Goal: Task Accomplishment & Management: Manage account settings

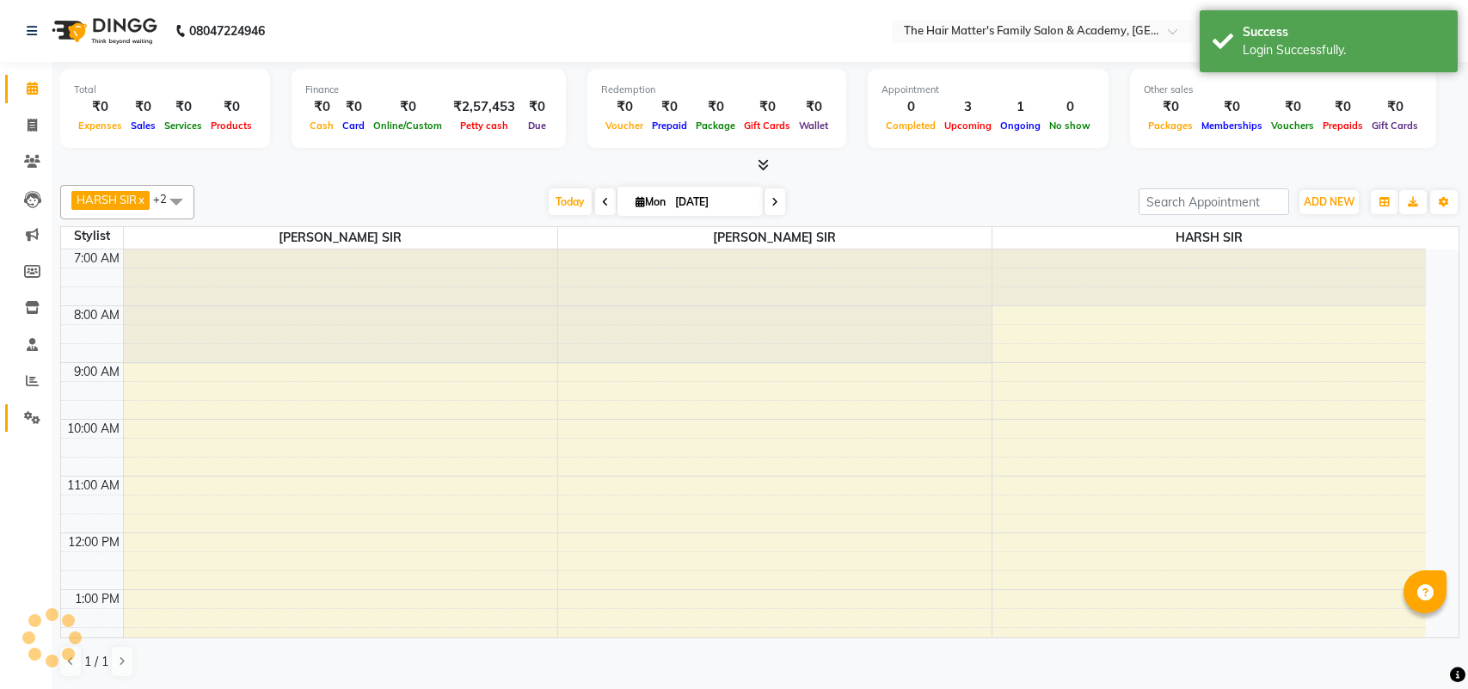
click at [22, 416] on span at bounding box center [32, 419] width 30 height 20
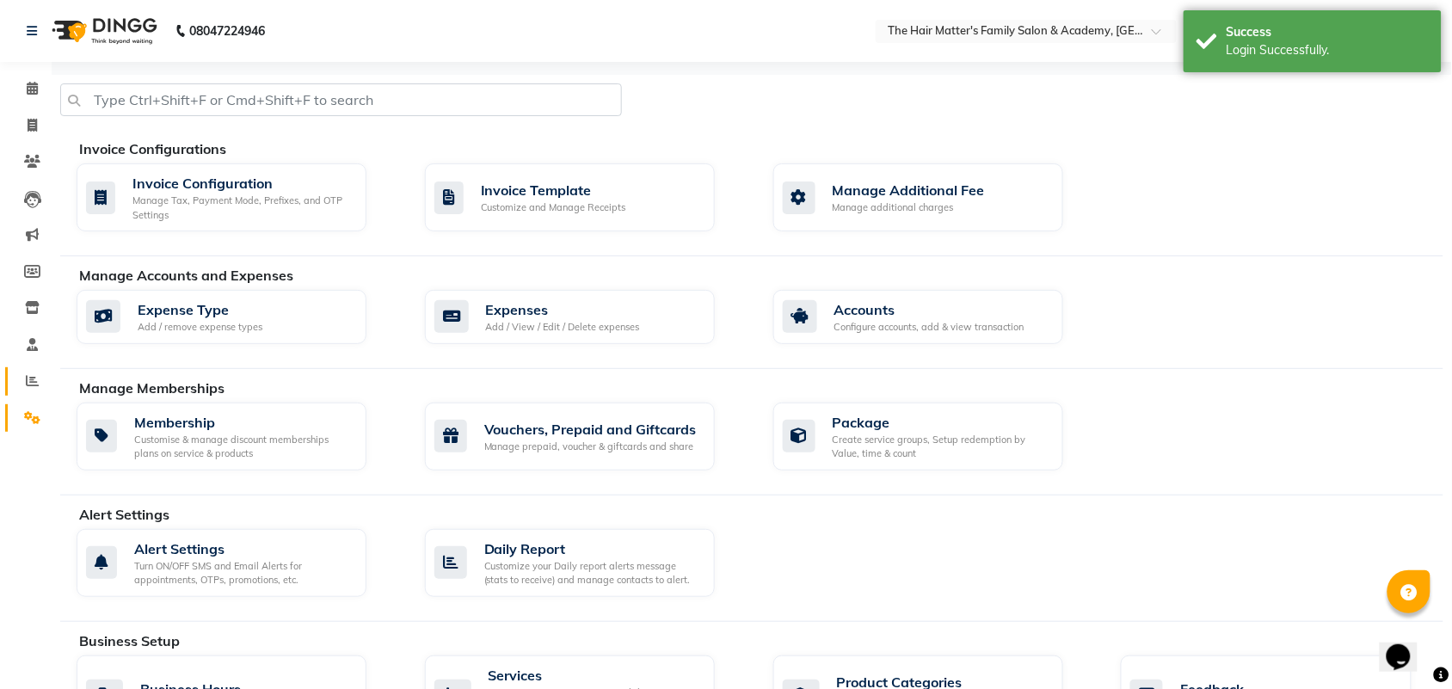
click at [9, 381] on link "Reports" at bounding box center [25, 381] width 41 height 28
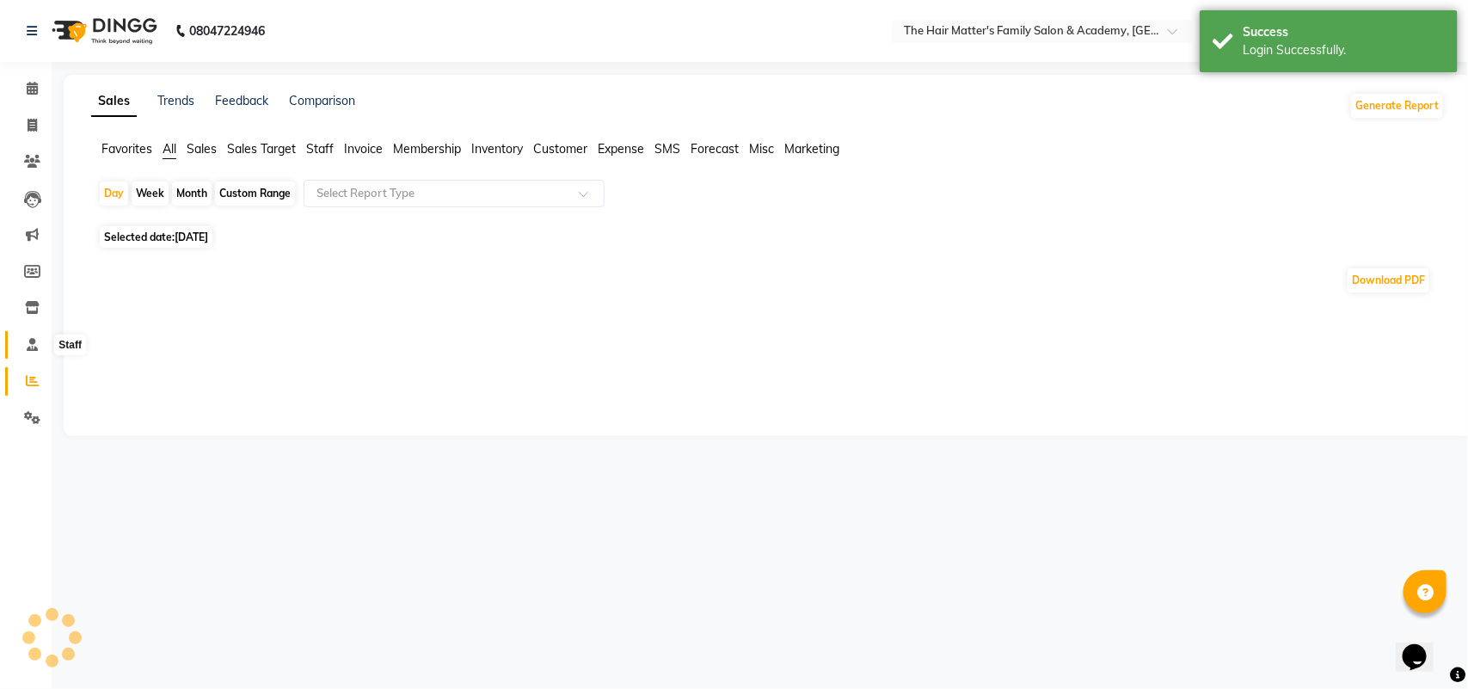
click at [27, 342] on icon at bounding box center [32, 344] width 11 height 13
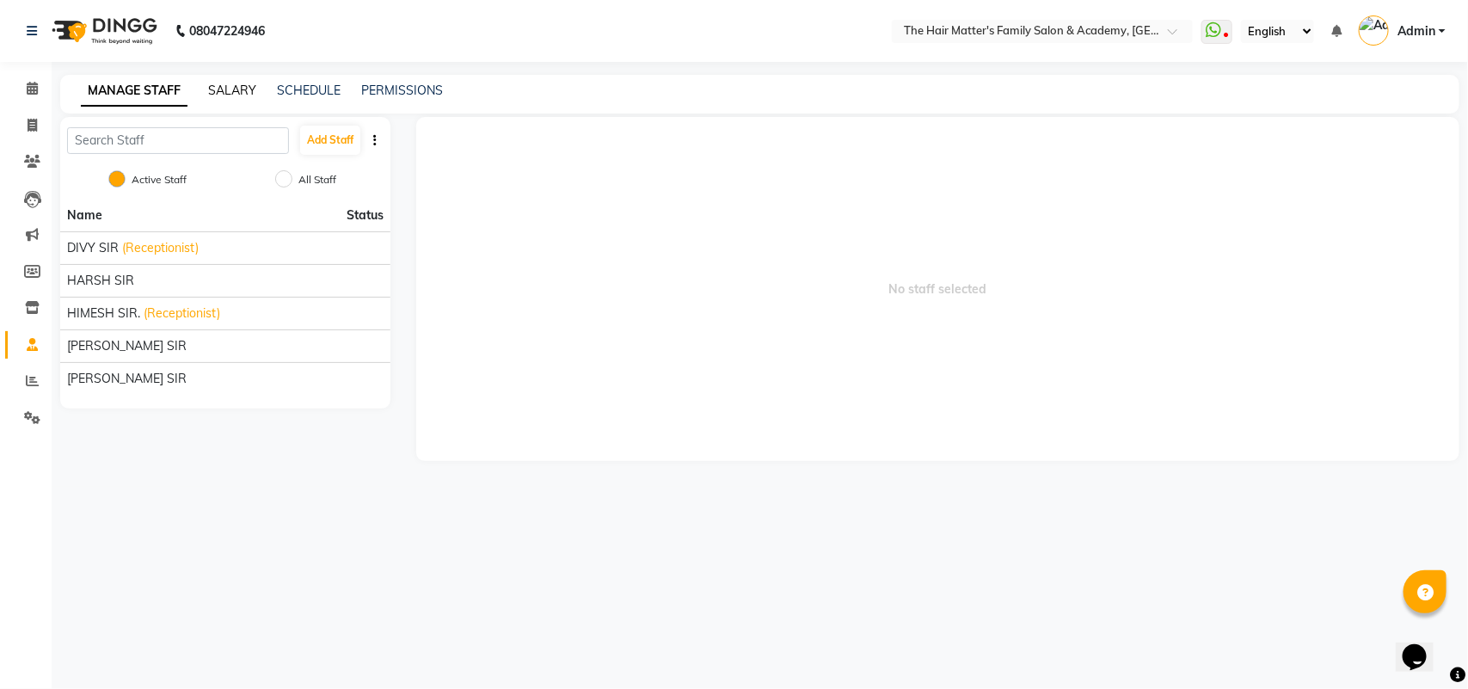
click at [237, 95] on link "SALARY" at bounding box center [232, 90] width 48 height 15
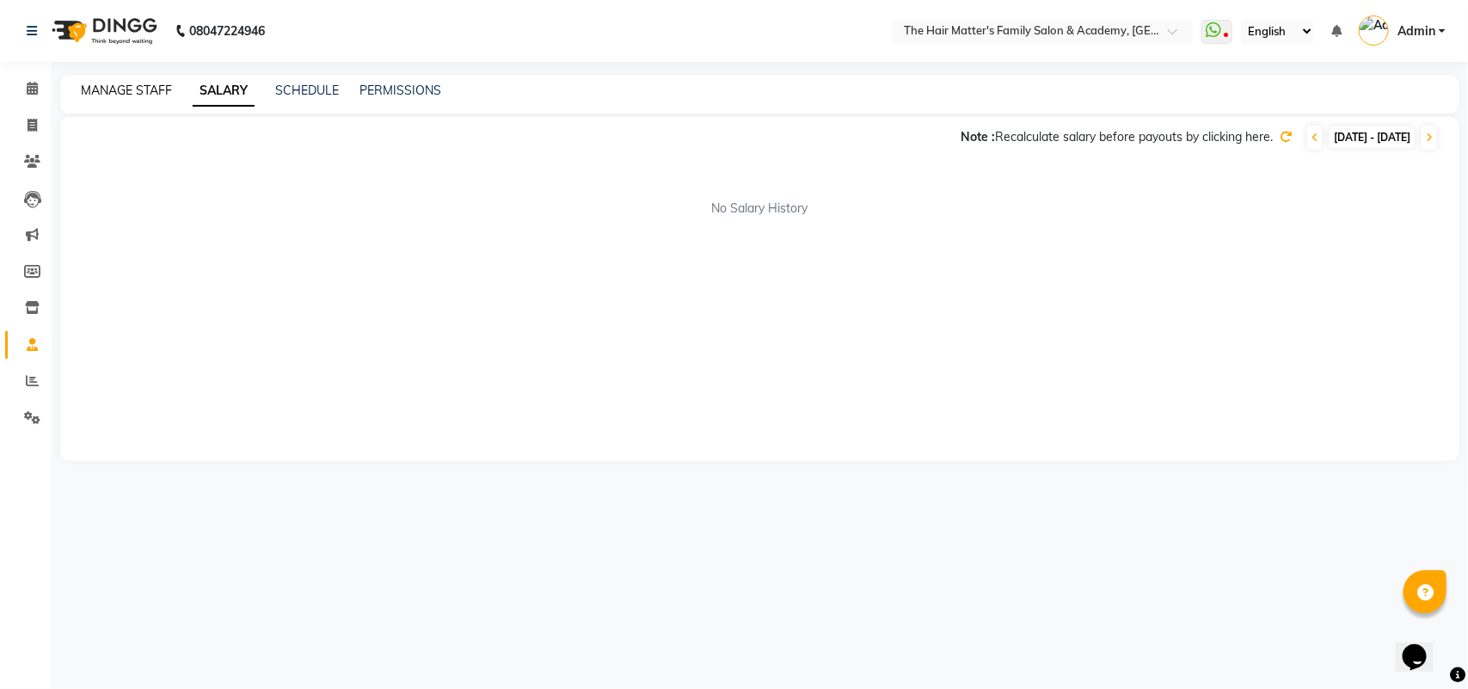
click at [148, 83] on link "MANAGE STAFF" at bounding box center [126, 90] width 91 height 15
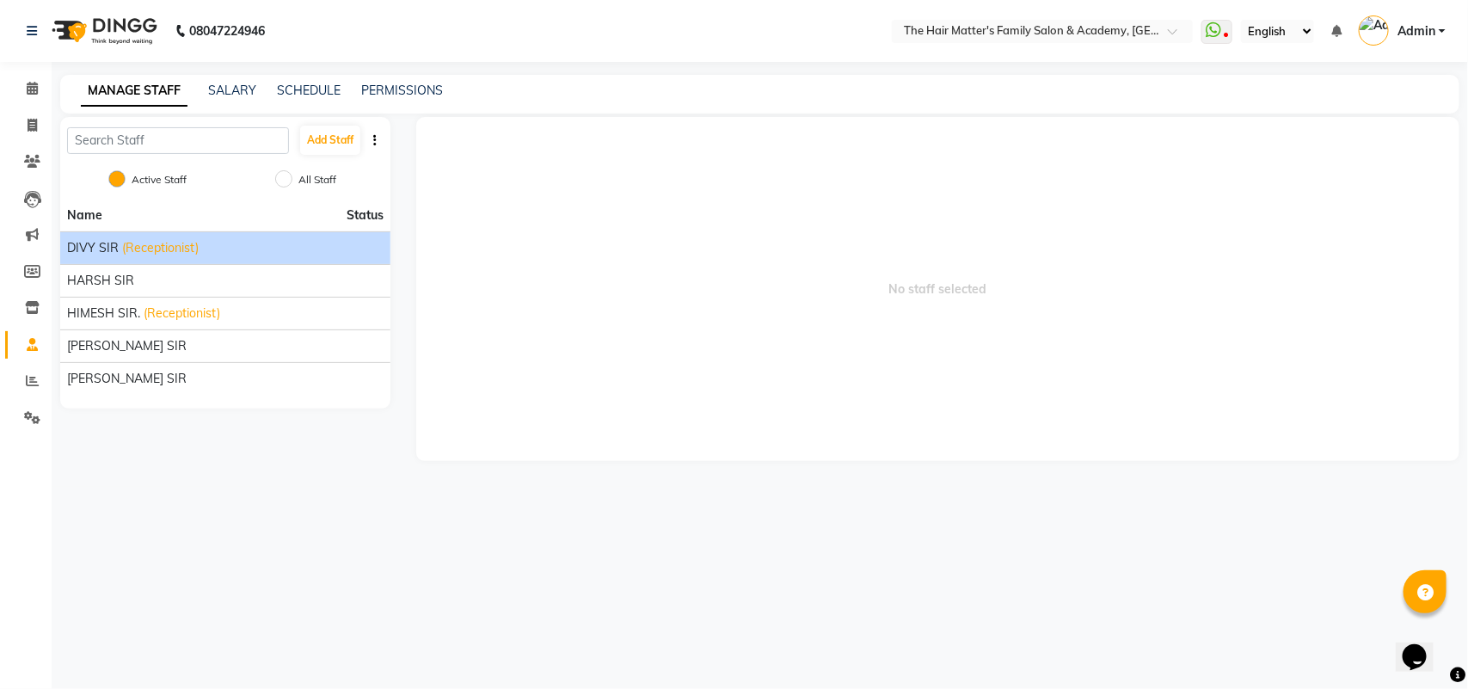
click at [121, 235] on li "DIVY SIR (Receptionist)" at bounding box center [225, 247] width 330 height 33
click at [130, 260] on li "DIVY SIR (Receptionist)" at bounding box center [225, 247] width 330 height 33
click at [130, 241] on span "(Receptionist)" at bounding box center [160, 248] width 77 height 18
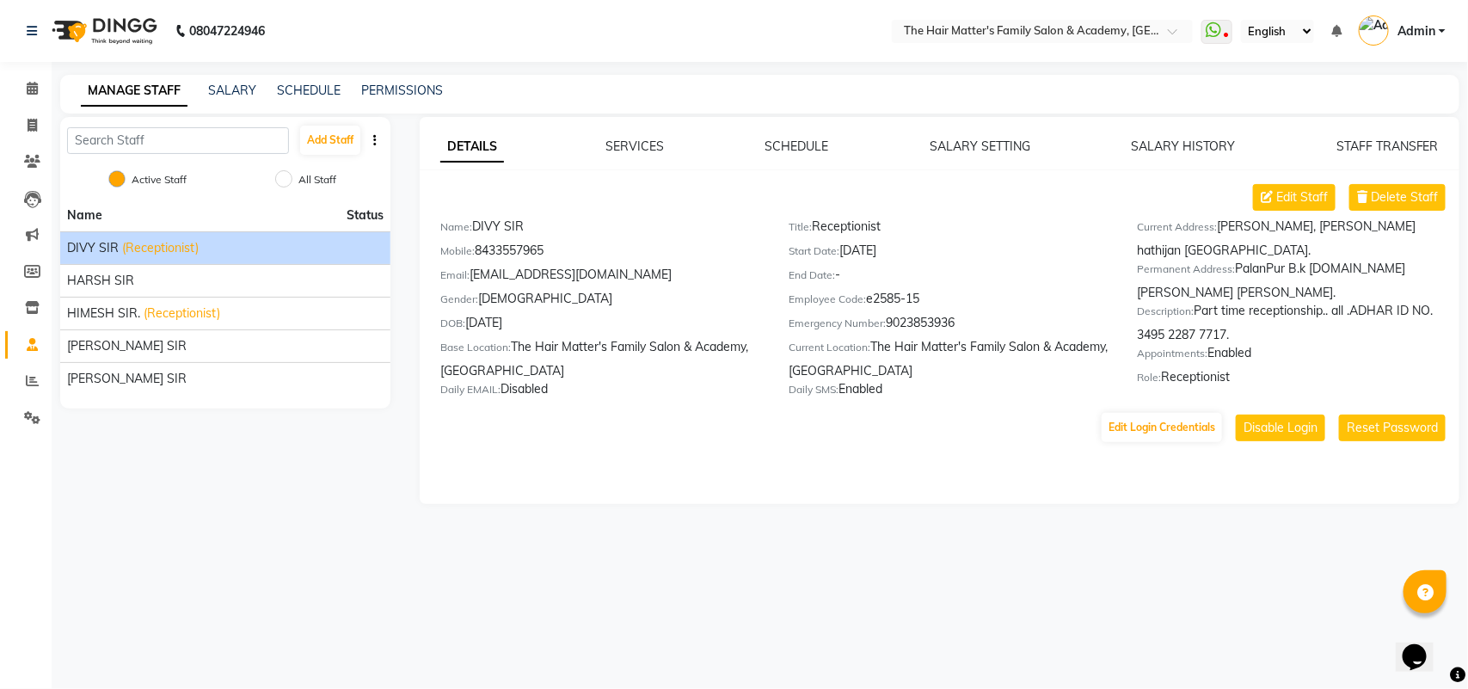
click at [859, 396] on div "Daily SMS: Enabled" at bounding box center [950, 392] width 323 height 24
click at [886, 397] on div "Daily SMS: Enabled" at bounding box center [950, 392] width 323 height 24
click at [587, 391] on div "Daily EMAIL: Disabled" at bounding box center [601, 392] width 323 height 24
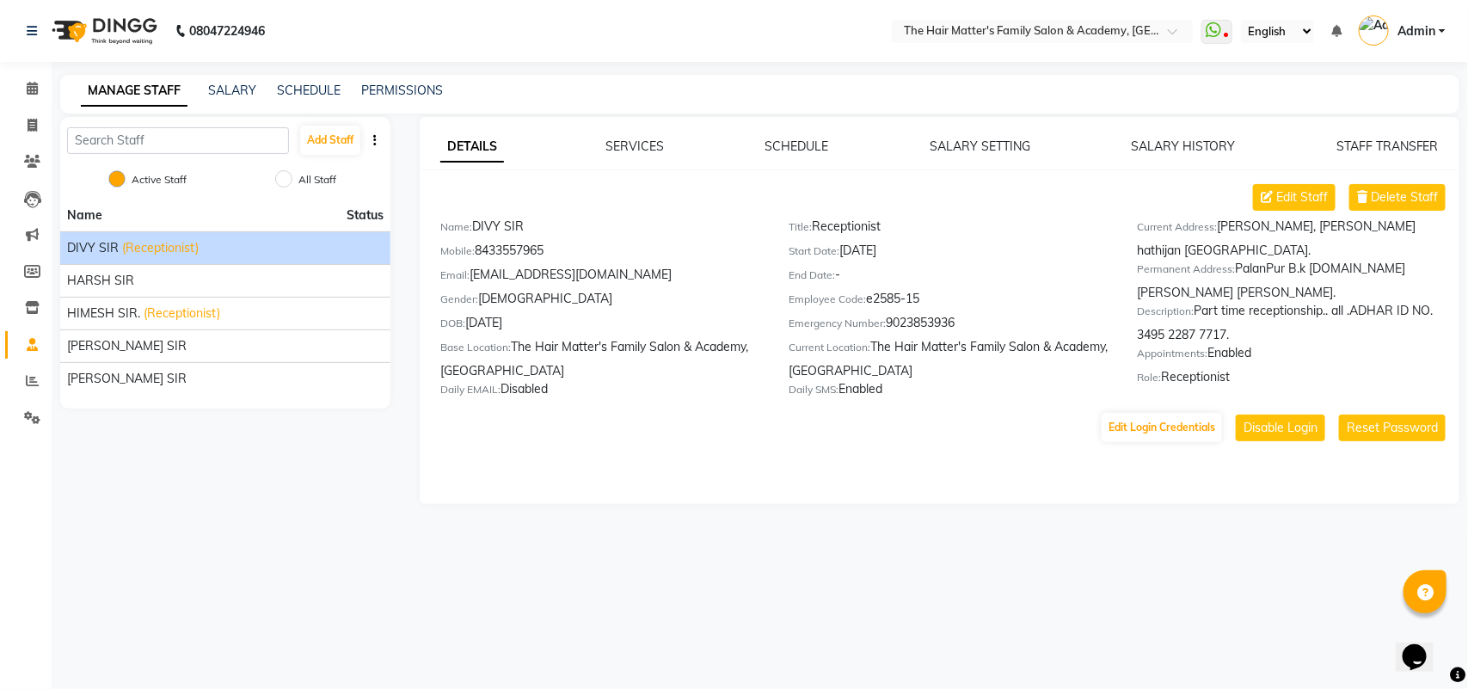
click at [671, 139] on div "DETAILS SERVICES SCHEDULE SALARY SETTING SALARY HISTORY STAFF TRANSFER" at bounding box center [939, 147] width 999 height 18
click at [994, 146] on link "SALARY SETTING" at bounding box center [980, 146] width 101 height 15
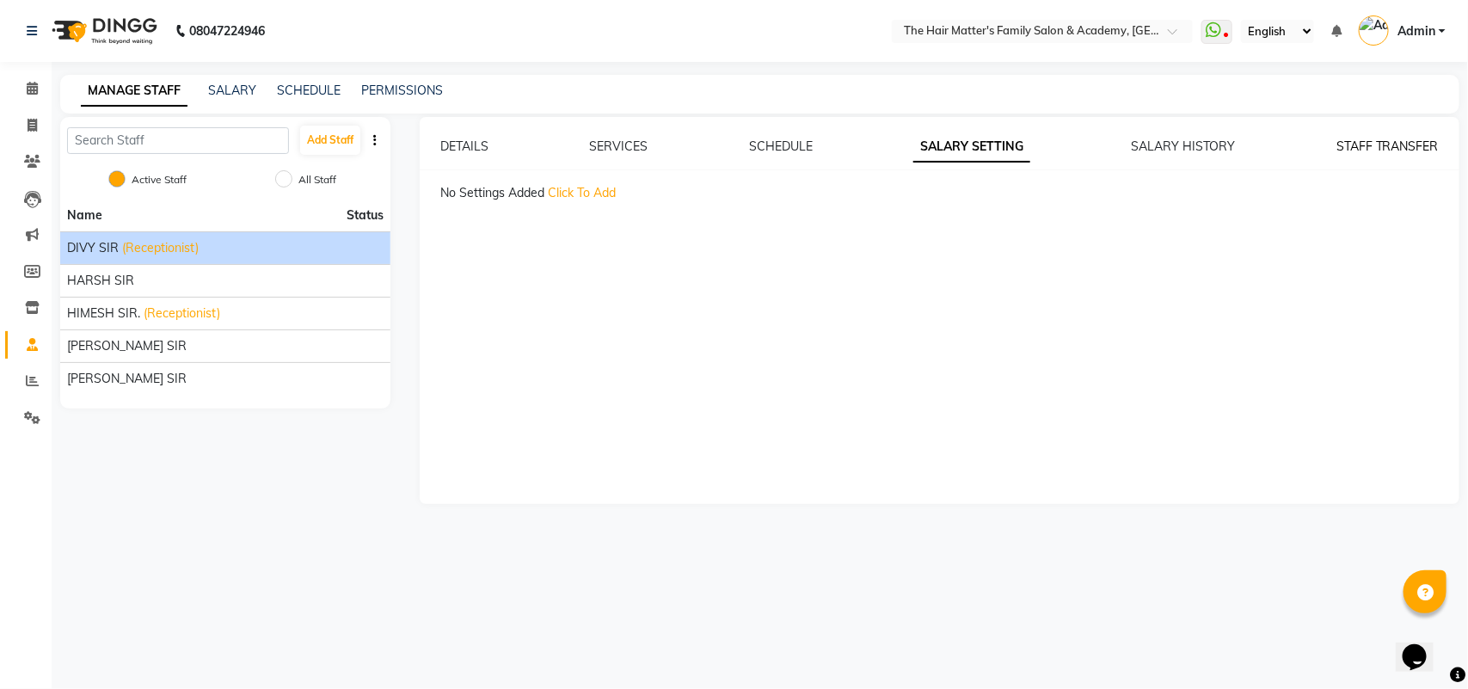
click at [1421, 147] on link "STAFF TRANSFER" at bounding box center [1388, 146] width 102 height 15
click at [1236, 151] on div "DETAILS SERVICES SCHEDULE SALARY SETTING SALARY HISTORY STAFF TRANSFER" at bounding box center [939, 147] width 999 height 18
click at [1203, 143] on link "SALARY HISTORY" at bounding box center [1168, 146] width 104 height 15
click at [1013, 147] on link "SALARY SETTING" at bounding box center [965, 146] width 101 height 15
click at [820, 146] on div "DETAILS SERVICES SCHEDULE SALARY SETTING SALARY HISTORY STAFF TRANSFER" at bounding box center [939, 147] width 999 height 18
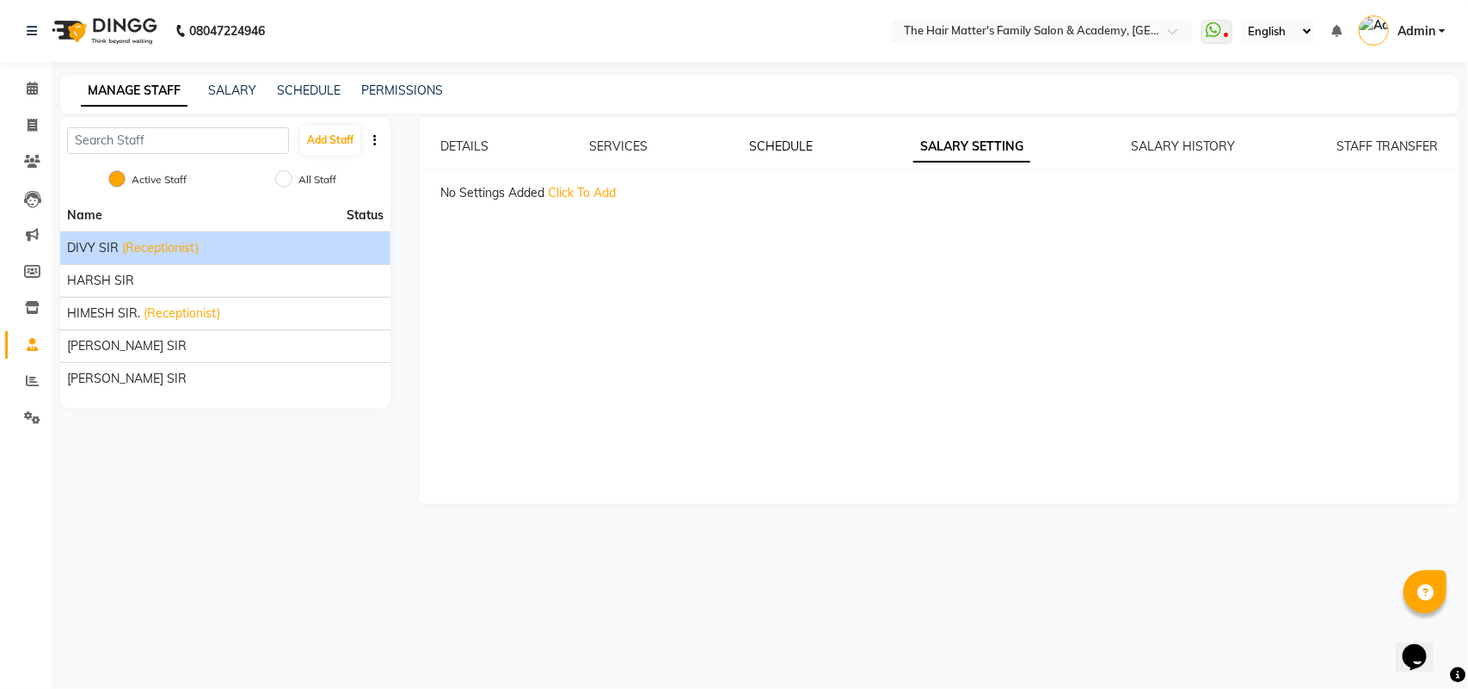
click at [779, 151] on link "SCHEDULE" at bounding box center [781, 146] width 64 height 15
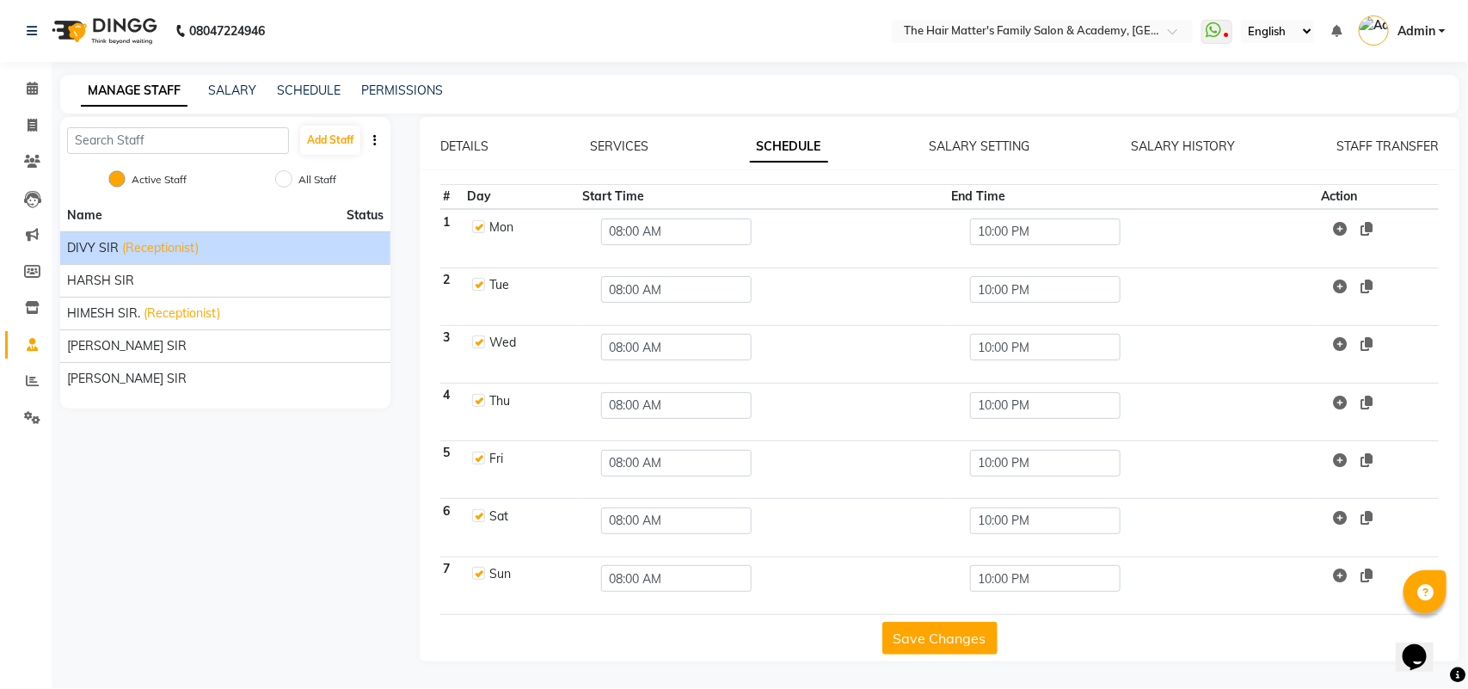
click at [622, 135] on div "DETAILS SERVICES SCHEDULE SALARY SETTING SALARY HISTORY STAFF TRANSFER # Day St…" at bounding box center [940, 389] width 1040 height 545
click at [625, 151] on link "SERVICES" at bounding box center [619, 146] width 58 height 15
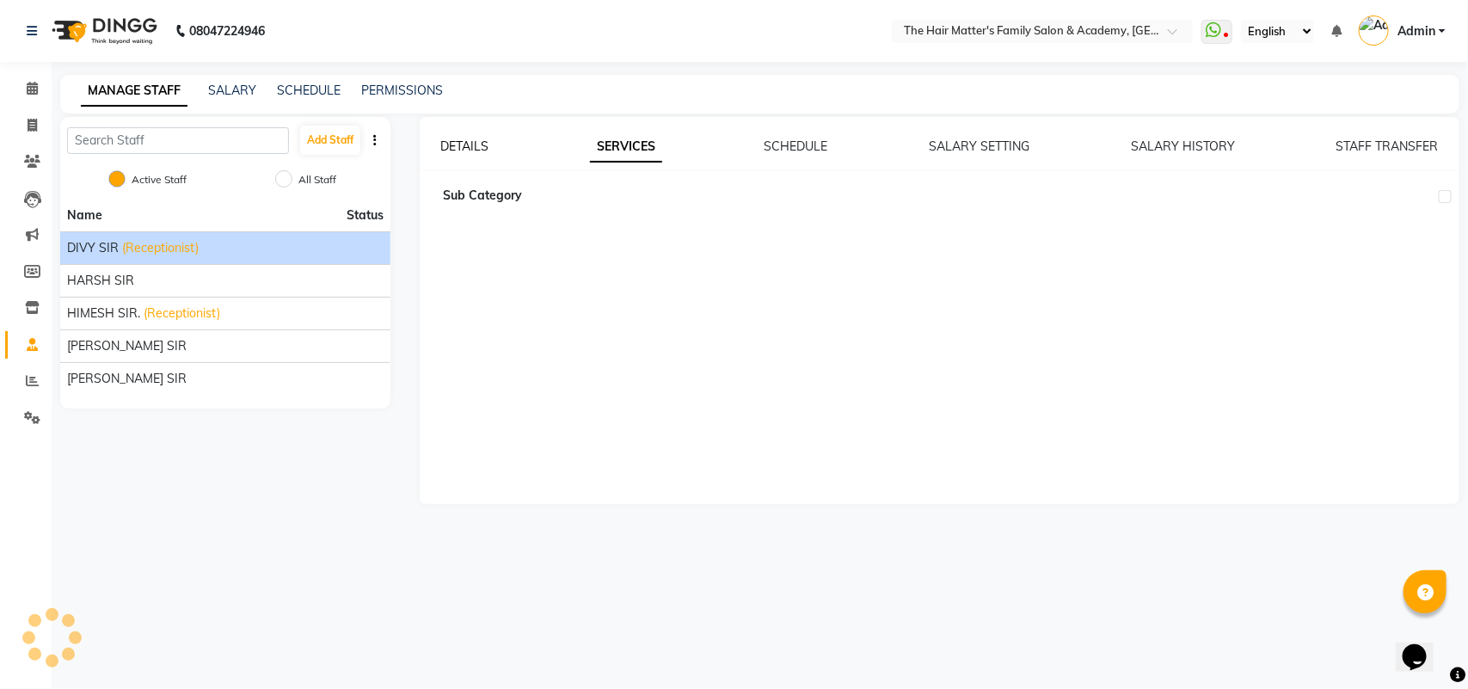
click at [473, 140] on link "DETAILS" at bounding box center [464, 146] width 48 height 15
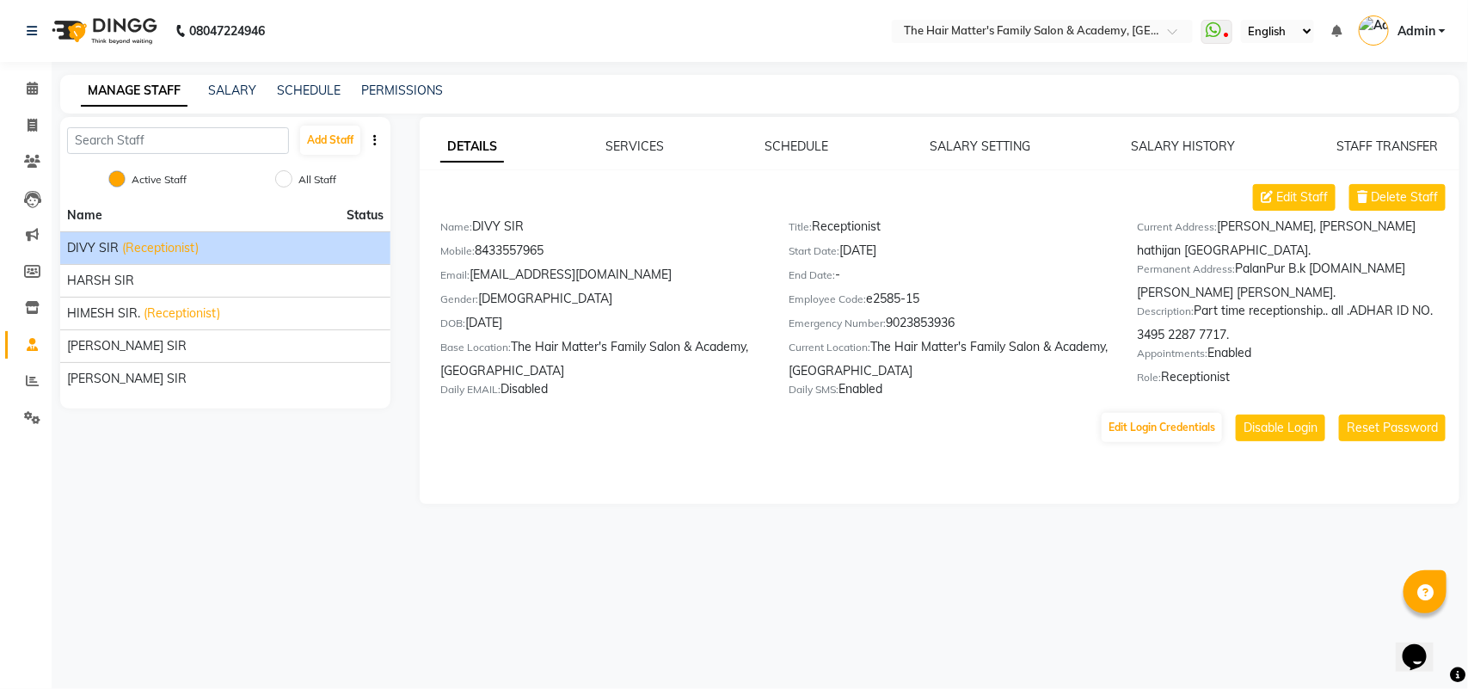
click at [1211, 321] on div "Description: Part time receptionship.. all .ADHAR ID NO. 3495 2287 7717." at bounding box center [1298, 323] width 323 height 42
click at [1213, 341] on div "Description: Part time receptionship.. all .ADHAR ID NO. 3495 2287 7717." at bounding box center [1298, 323] width 323 height 42
click at [1234, 357] on div "Appointments: Enabled" at bounding box center [1298, 356] width 323 height 24
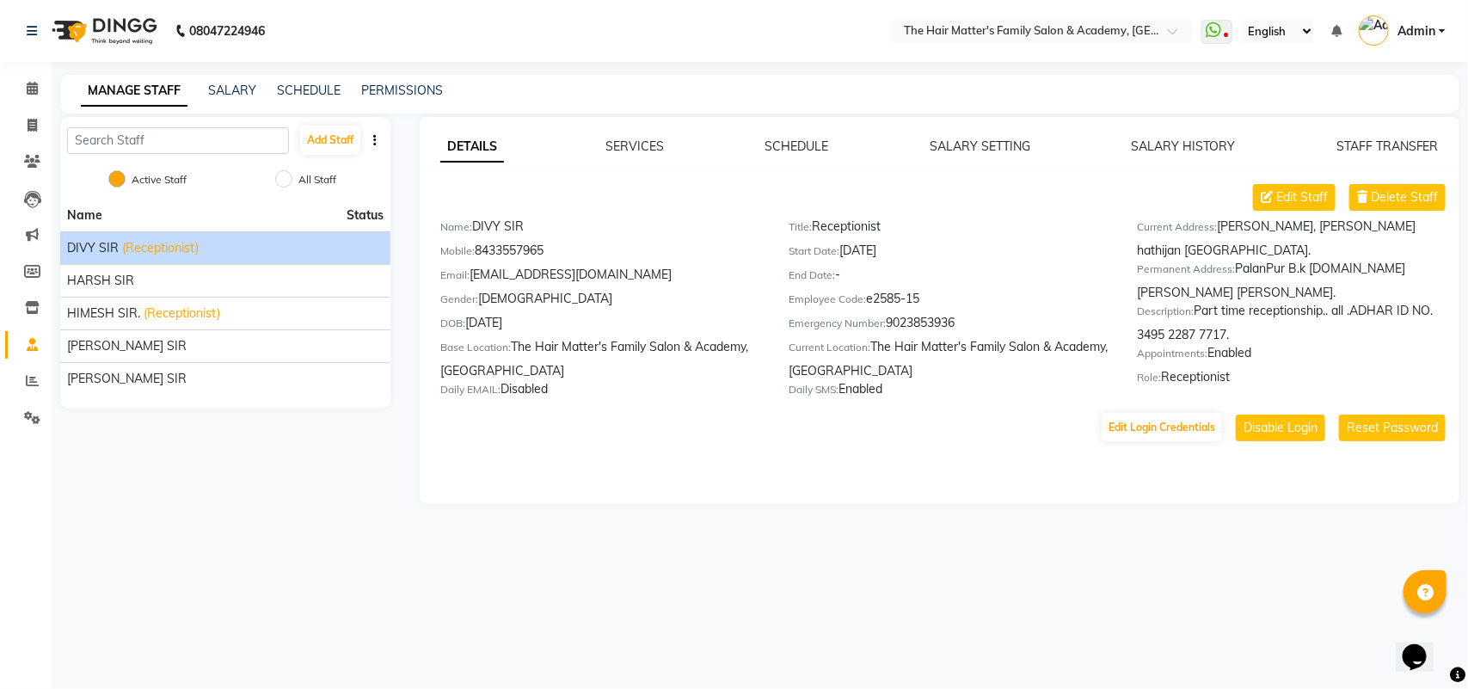
click at [1191, 394] on div "Current Address: [PERSON_NAME], [PERSON_NAME][GEOGRAPHIC_DATA] hathijan [GEOGRA…" at bounding box center [1298, 311] width 348 height 187
click at [1185, 384] on div "Role: Receptionist" at bounding box center [1298, 380] width 323 height 24
click at [1188, 385] on div "Role: Receptionist" at bounding box center [1298, 380] width 323 height 24
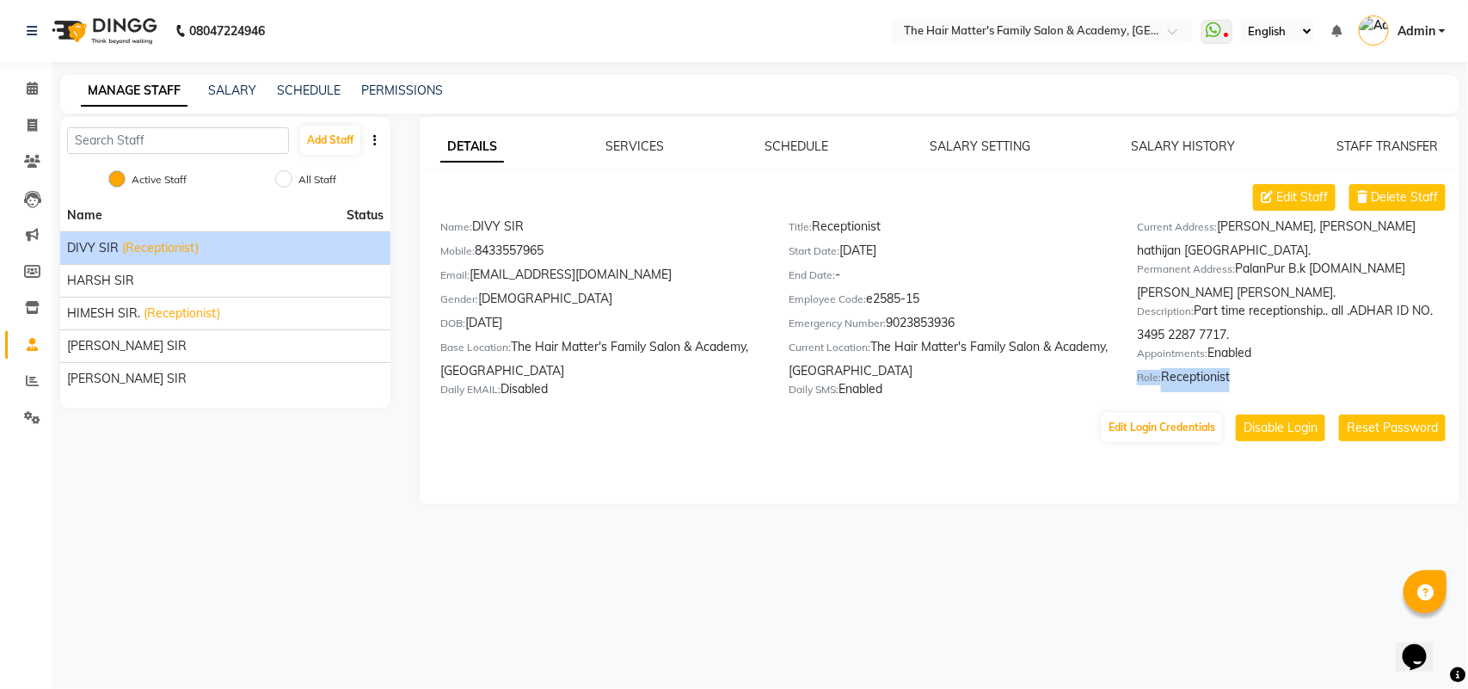
click at [1188, 385] on div "Role: Receptionist" at bounding box center [1298, 380] width 323 height 24
click at [859, 401] on div "Edit Staff Delete Staff Name: DIVY SIR Mobile: [PHONE_NUMBER] Email: [EMAIL_ADD…" at bounding box center [940, 314] width 1040 height 260
click at [859, 397] on div "Daily SMS: Enabled" at bounding box center [950, 392] width 323 height 24
click at [859, 396] on div "Daily SMS: Enabled" at bounding box center [950, 392] width 323 height 24
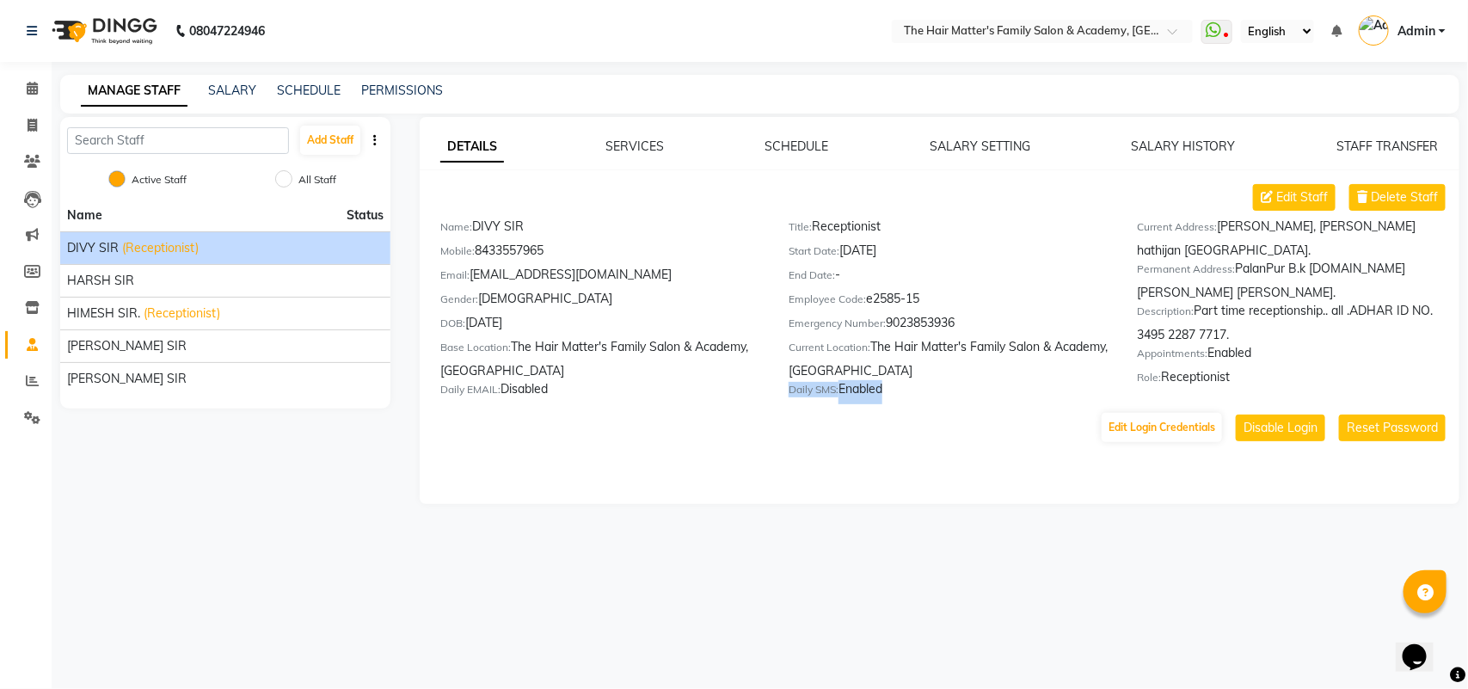
click at [860, 396] on div "Daily SMS: Enabled" at bounding box center [950, 392] width 323 height 24
click at [895, 387] on div "Daily SMS: Enabled" at bounding box center [950, 392] width 323 height 24
click at [919, 385] on div "Daily SMS: Enabled" at bounding box center [950, 392] width 323 height 24
click at [986, 338] on div "Current Location: The Hair Matter's Family Salon & Academy, [GEOGRAPHIC_DATA]" at bounding box center [950, 359] width 323 height 42
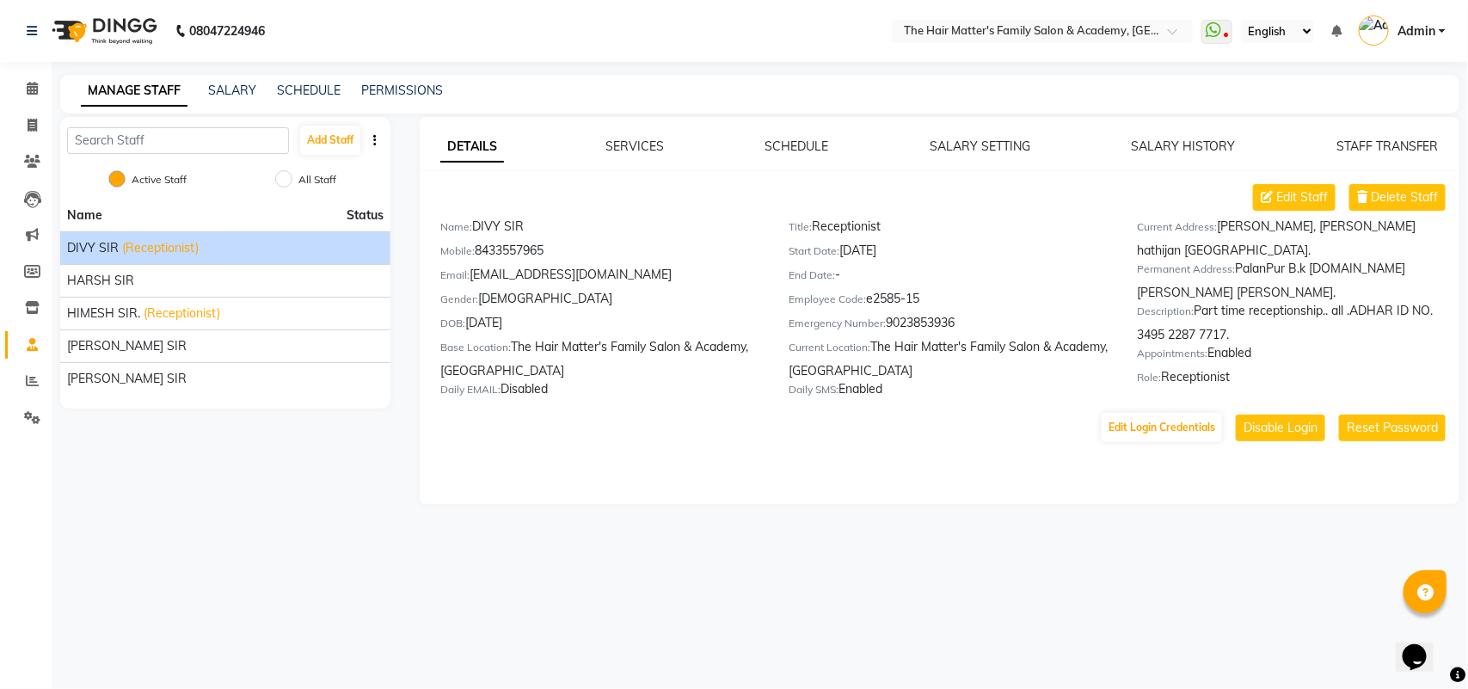
click at [986, 341] on div "Current Location: The Hair Matter's Family Salon & Academy, [GEOGRAPHIC_DATA]" at bounding box center [950, 359] width 323 height 42
click at [944, 329] on div "Emergency Number: 9023853936" at bounding box center [950, 326] width 323 height 24
click at [938, 324] on div "Emergency Number: 9023853936" at bounding box center [950, 326] width 323 height 24
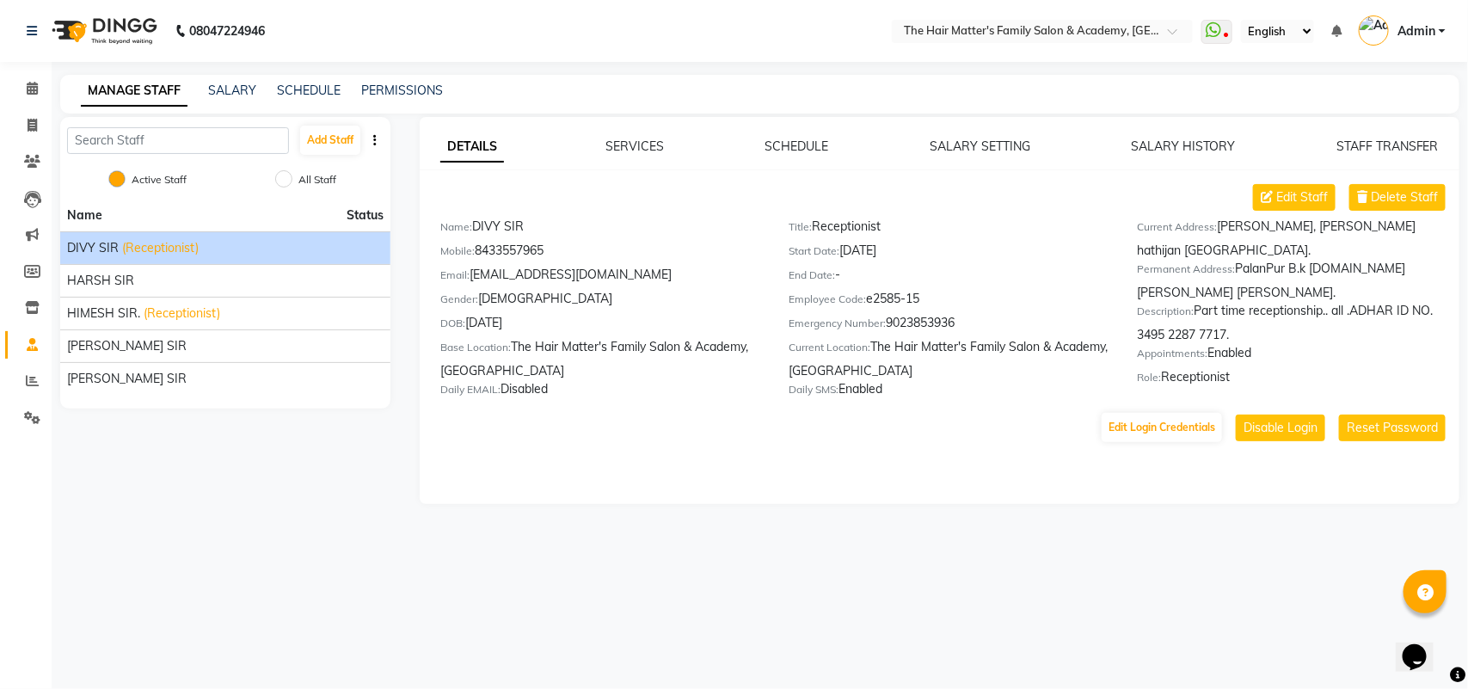
click at [1416, 5] on nav "08047224946 Select Location × The Hair Matter's Family Salon & Academy, [GEOGRA…" at bounding box center [734, 31] width 1468 height 62
click at [1416, 22] on span "Admin" at bounding box center [1417, 31] width 38 height 18
click at [1375, 126] on link "Sign out" at bounding box center [1357, 123] width 157 height 27
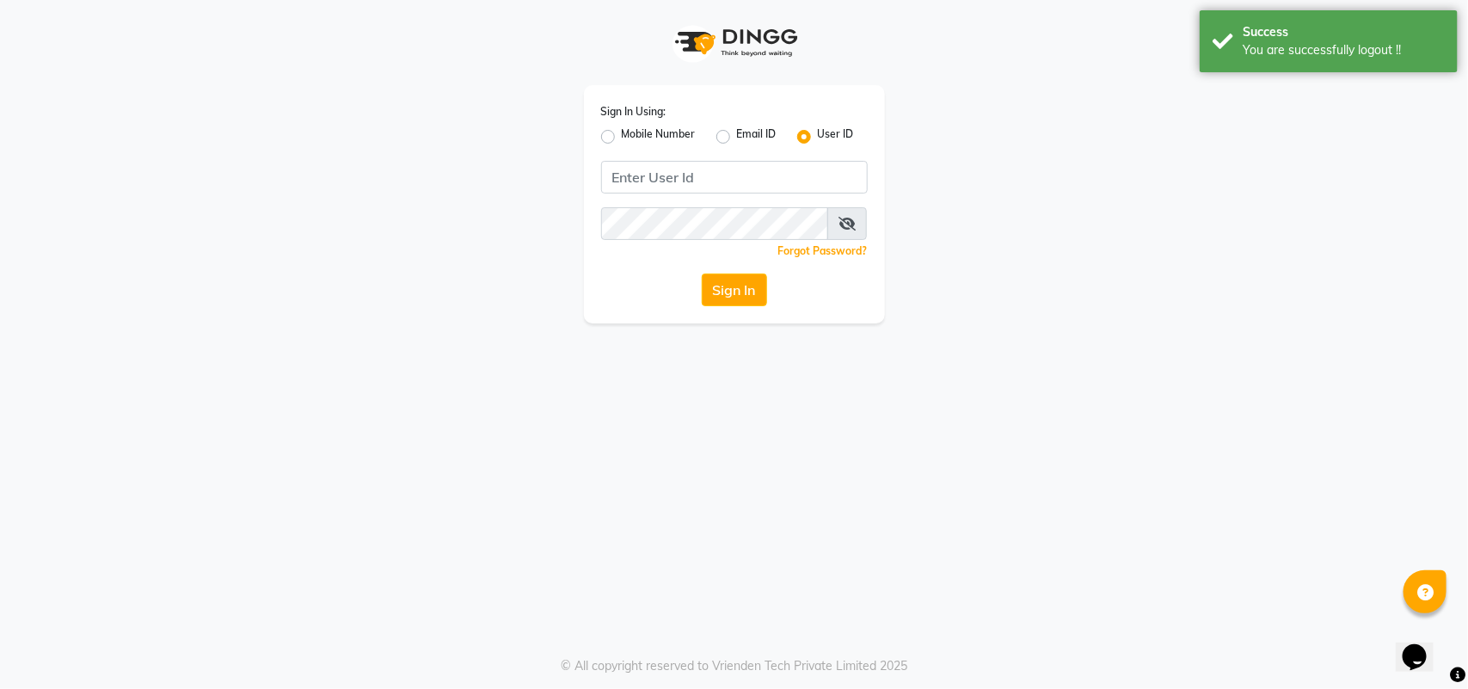
click at [622, 135] on label "Mobile Number" at bounding box center [659, 136] width 74 height 21
click at [622, 135] on input "Mobile Number" at bounding box center [627, 131] width 11 height 11
radio input "true"
radio input "false"
click at [699, 183] on input "Username" at bounding box center [763, 177] width 209 height 33
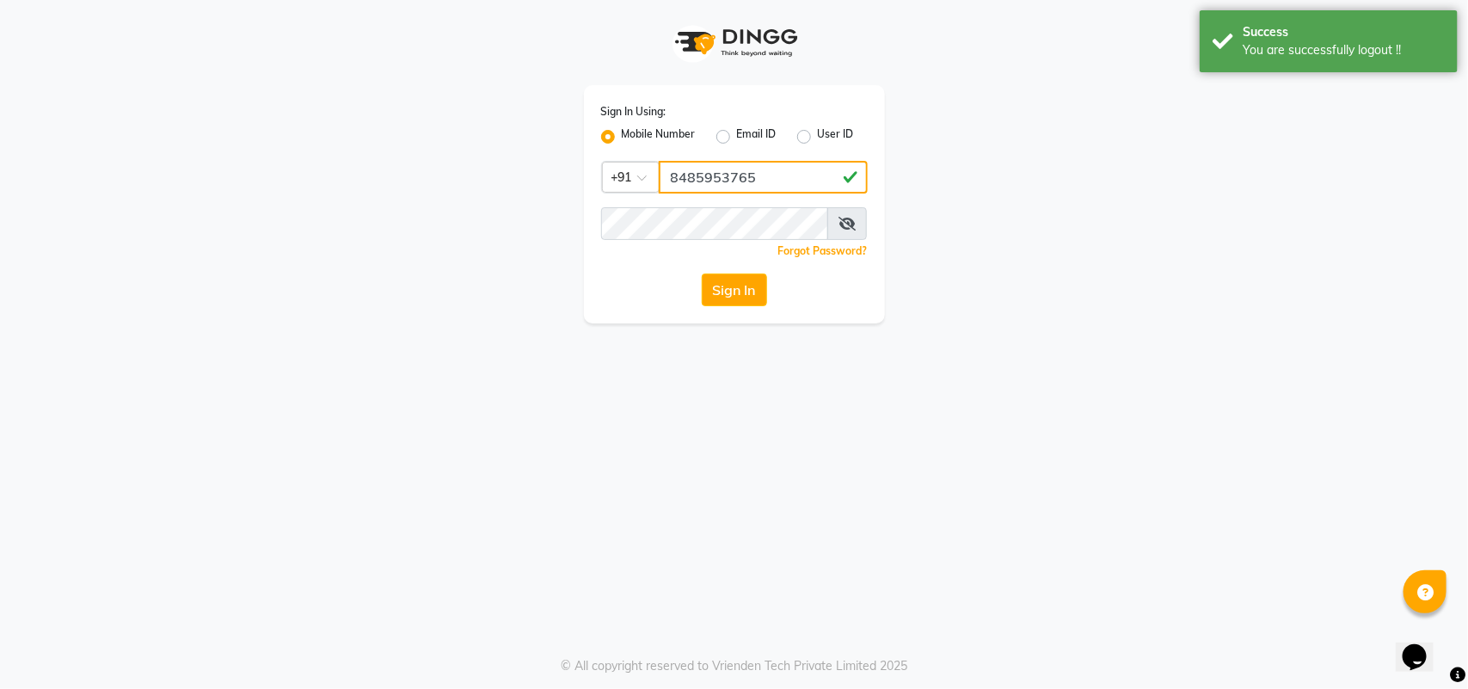
type input "8485953765"
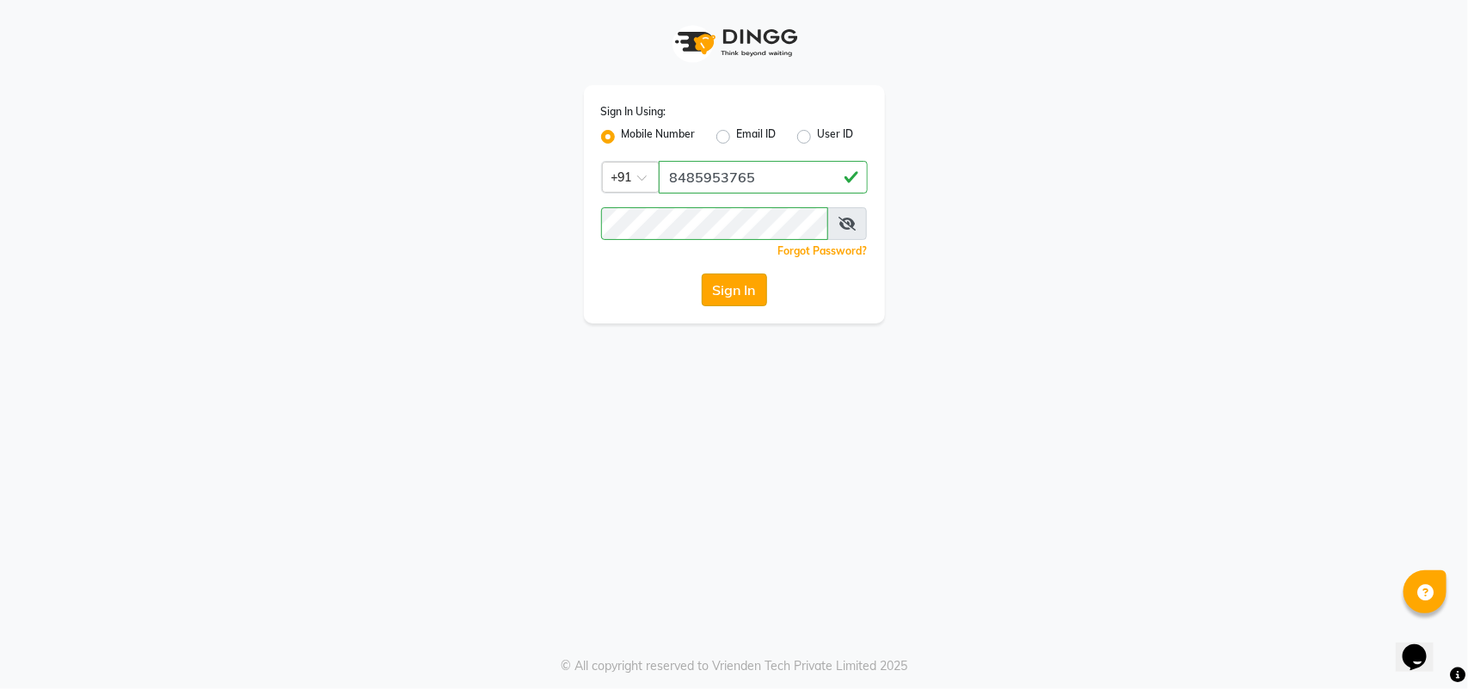
click at [757, 286] on button "Sign In" at bounding box center [734, 290] width 65 height 33
